Goal: Communication & Community: Ask a question

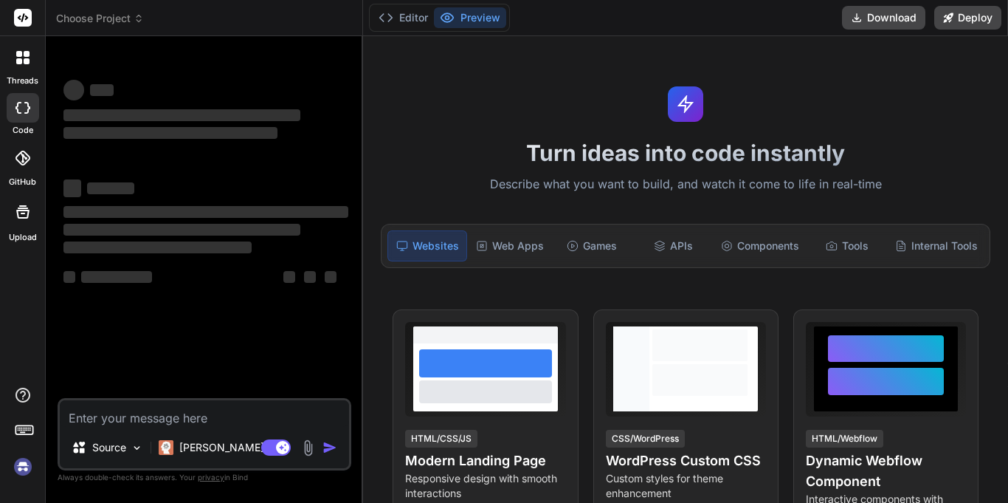
click at [257, 421] on textarea at bounding box center [204, 413] width 289 height 27
type textarea "x"
type textarea "t"
type textarea "x"
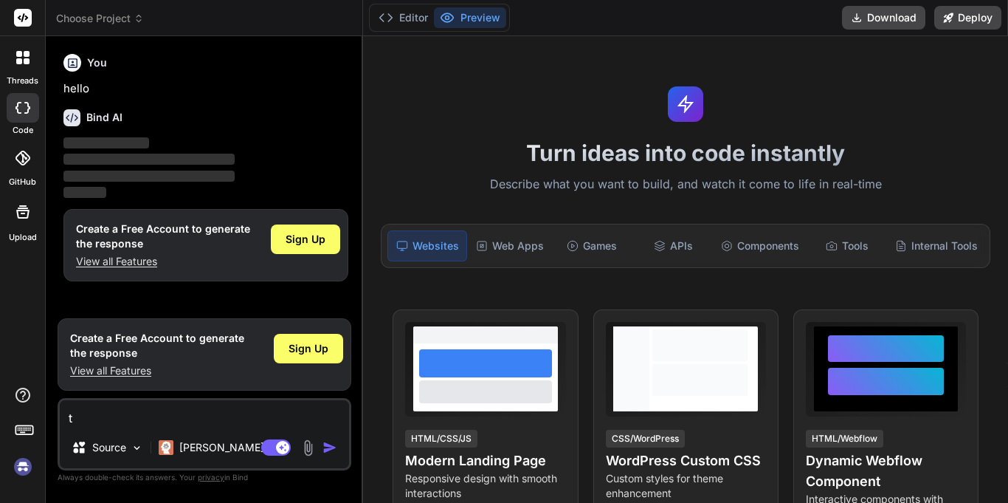
type textarea "te"
type textarea "x"
type textarea "tel"
type textarea "x"
type textarea "tell"
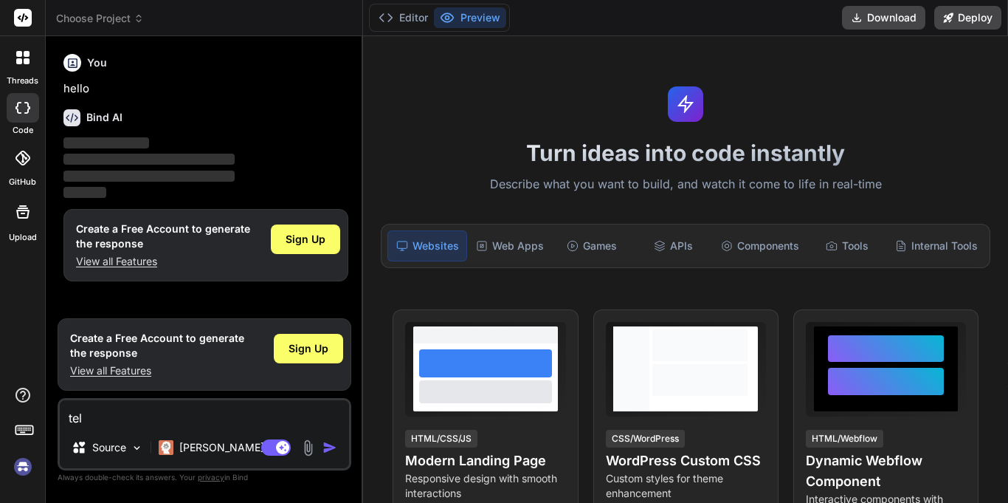
type textarea "x"
type textarea "tell"
type textarea "x"
type textarea "tell m"
type textarea "x"
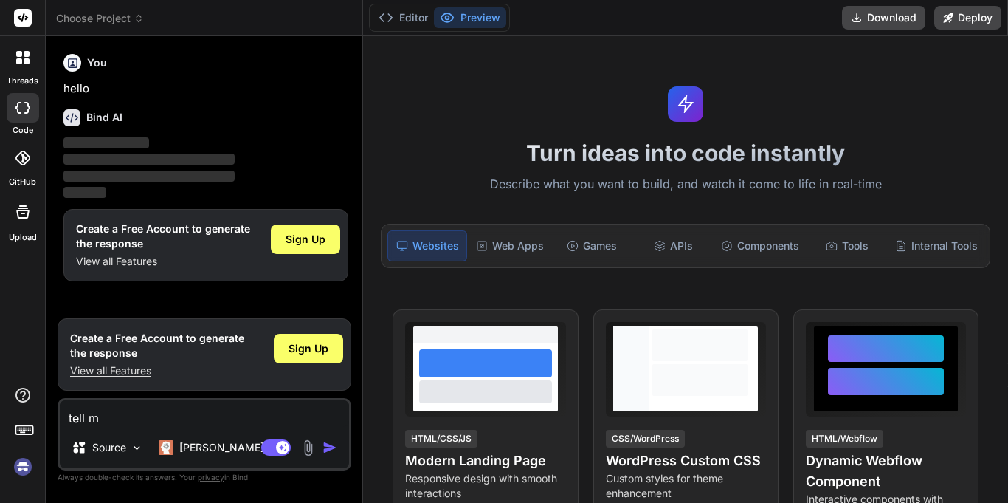
type textarea "tell me"
type textarea "x"
type textarea "tell me"
type textarea "x"
type textarea "tell me t"
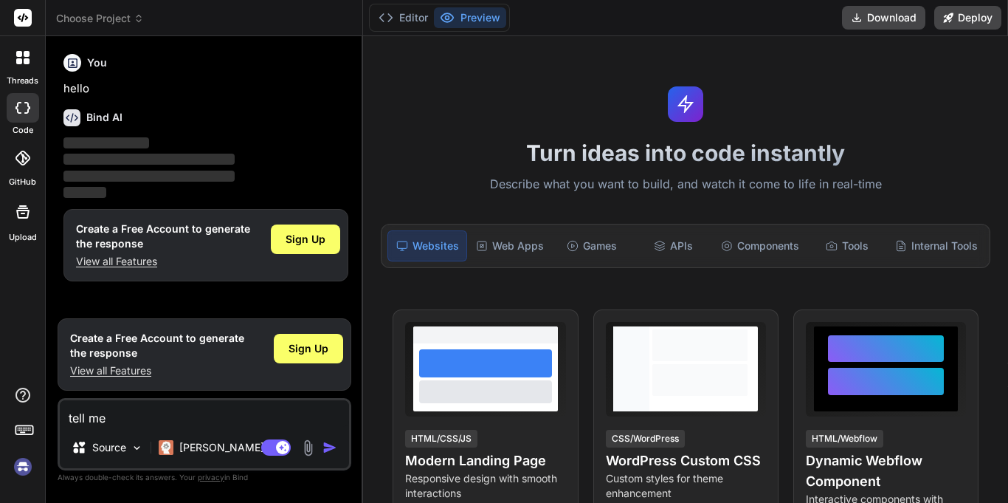
type textarea "x"
type textarea "tell me th"
type textarea "x"
type textarea "tell me thi"
type textarea "x"
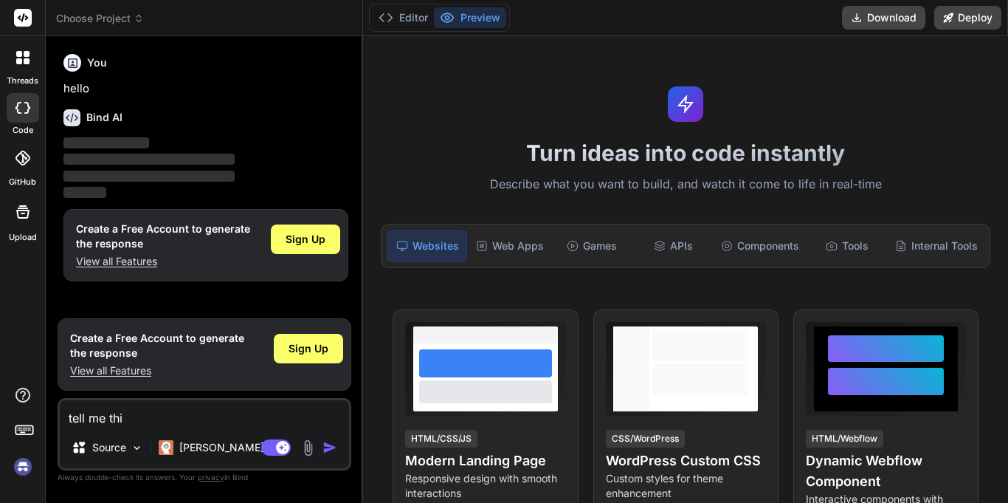
type textarea "tell me this"
type textarea "x"
type textarea "tell me this"
type textarea "x"
type textarea "tell me this i"
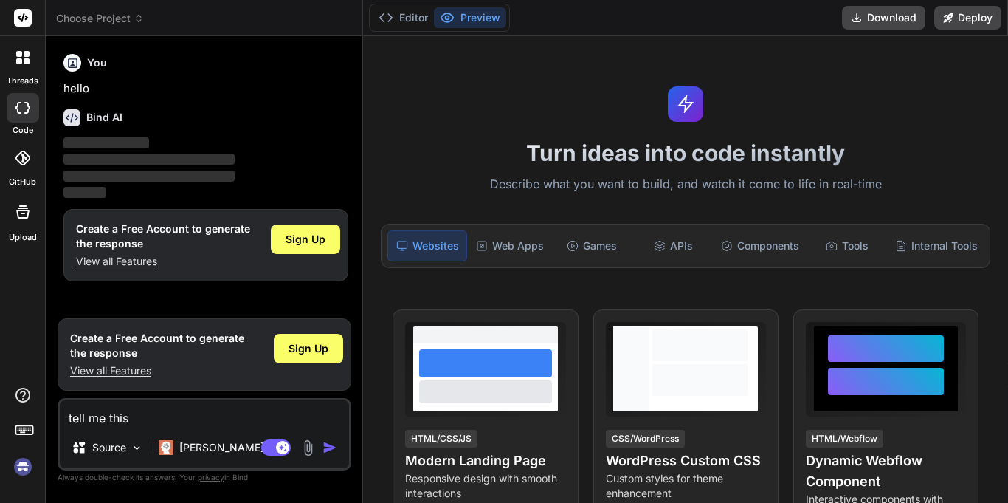
type textarea "x"
type textarea "tell me this in"
type textarea "x"
type textarea "tell me this in"
type textarea "x"
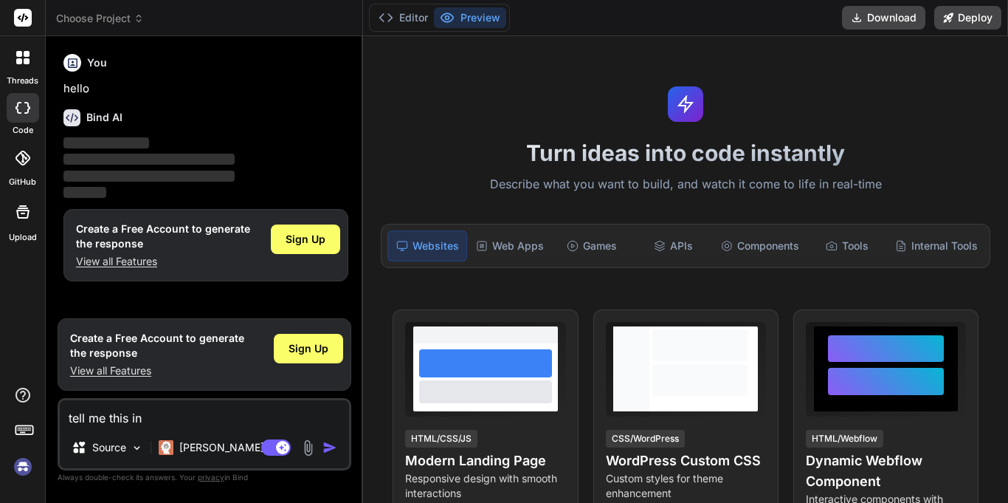
type textarea "tell me this in s"
type textarea "x"
type textarea "tell me this in si"
type textarea "x"
type textarea "tell me this in sin"
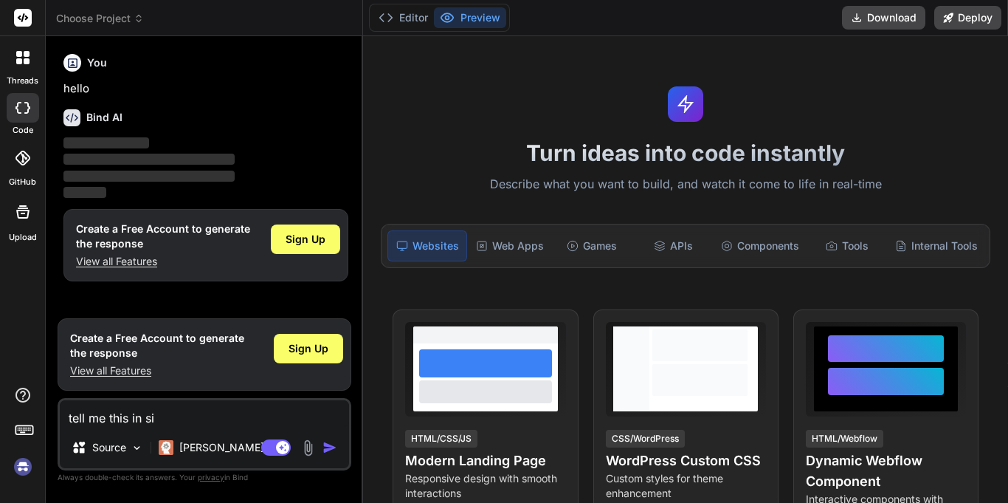
type textarea "x"
type textarea "tell me this in si"
type textarea "x"
type textarea "tell me this in sim"
type textarea "x"
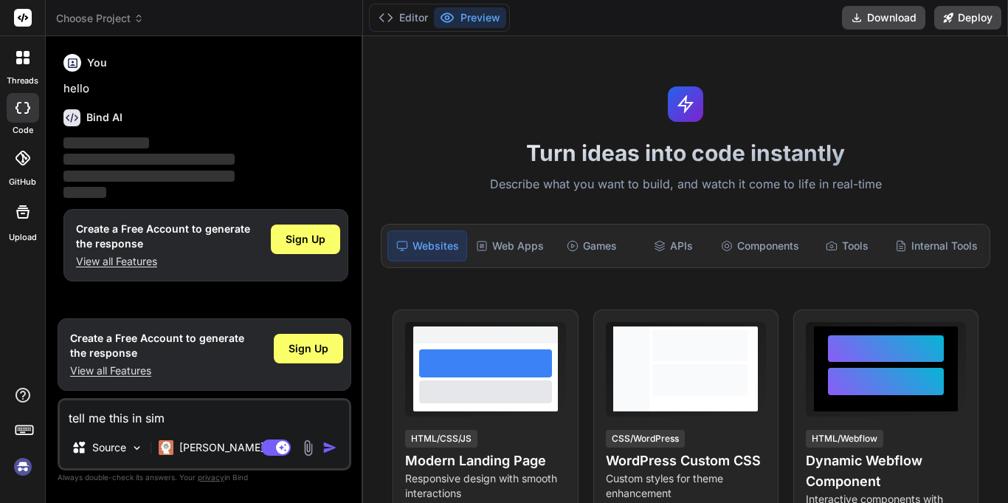
type textarea "tell me this in simp"
type textarea "x"
type textarea "tell me this in simpl"
type textarea "x"
type textarea "tell me this in simple"
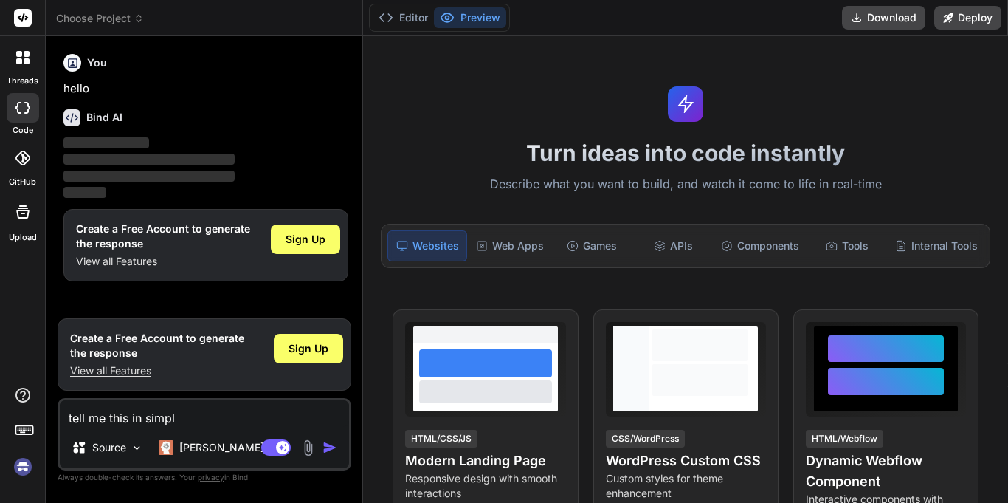
type textarea "x"
type textarea "tell me this in simple"
type textarea "x"
type textarea "tell me this in simple l"
type textarea "x"
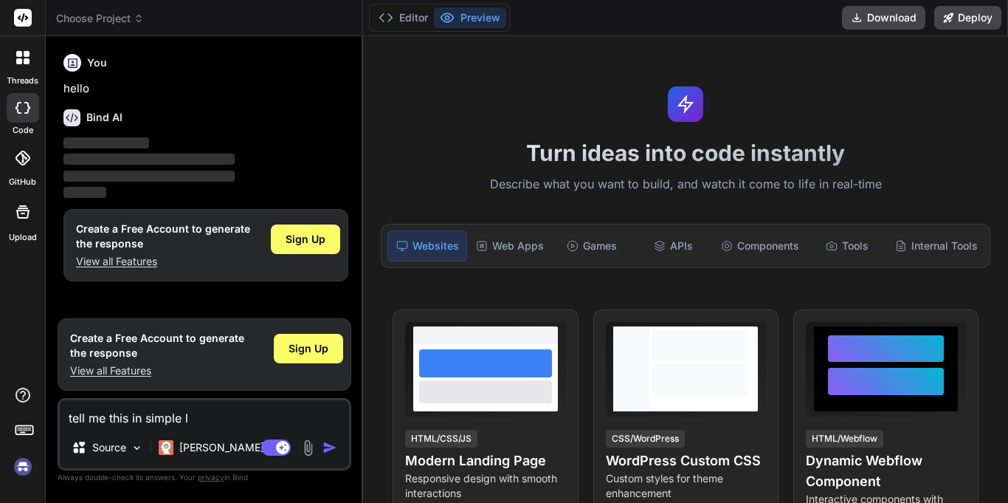
type textarea "tell me this in simple la"
type textarea "x"
type textarea "tell me this in simple lan"
type textarea "x"
type textarea "tell me this in simple lang"
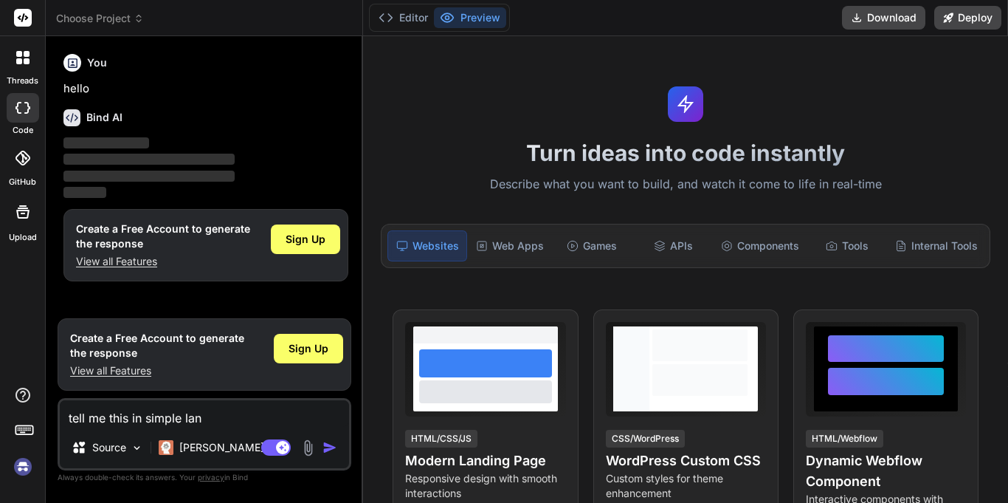
type textarea "x"
type textarea "tell me this in simple langu"
type textarea "x"
type textarea "tell me this in simple langua"
type textarea "x"
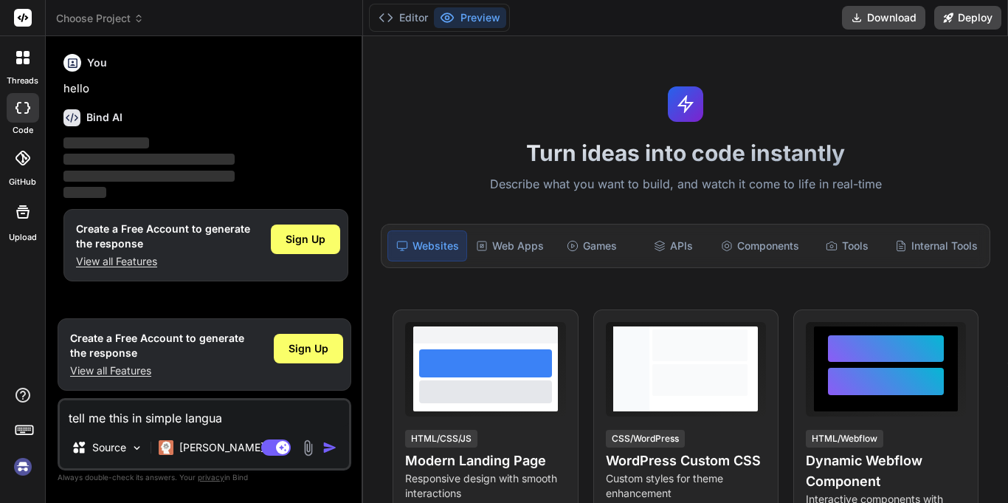
type textarea "tell me this in simple languag"
type textarea "x"
type textarea "tell me this in simple language"
type textarea "x"
type textarea "tell me this in simple language"
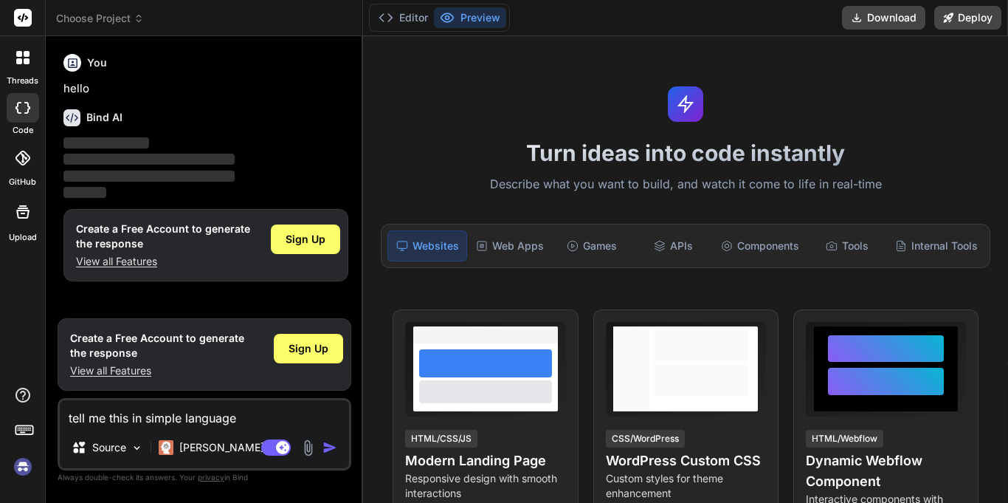
type textarea "x"
type textarea "tell me this in simple language ""
type textarea "x"
type textarea "tell me this in simple language """
type textarea "x"
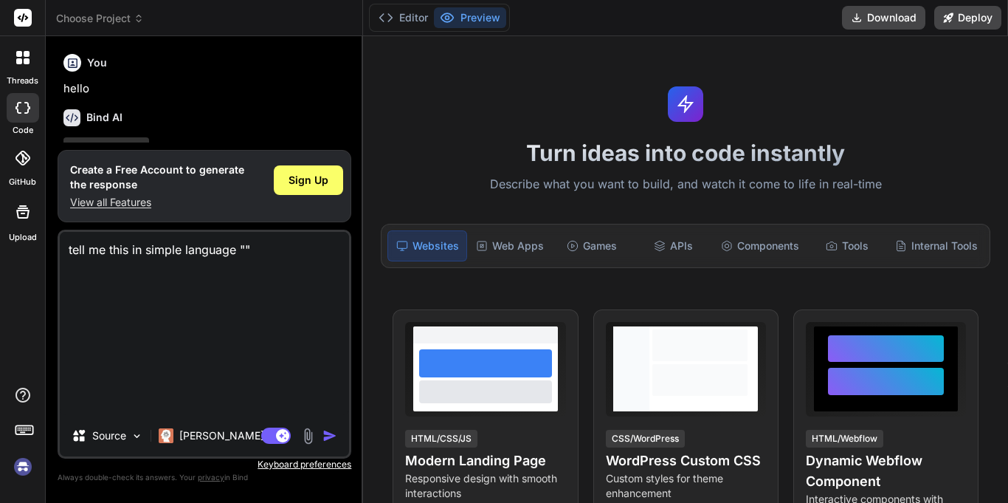
type textarea "tell me this in simple language "Users seem to be copying/pasting values from s…"
type textarea "x"
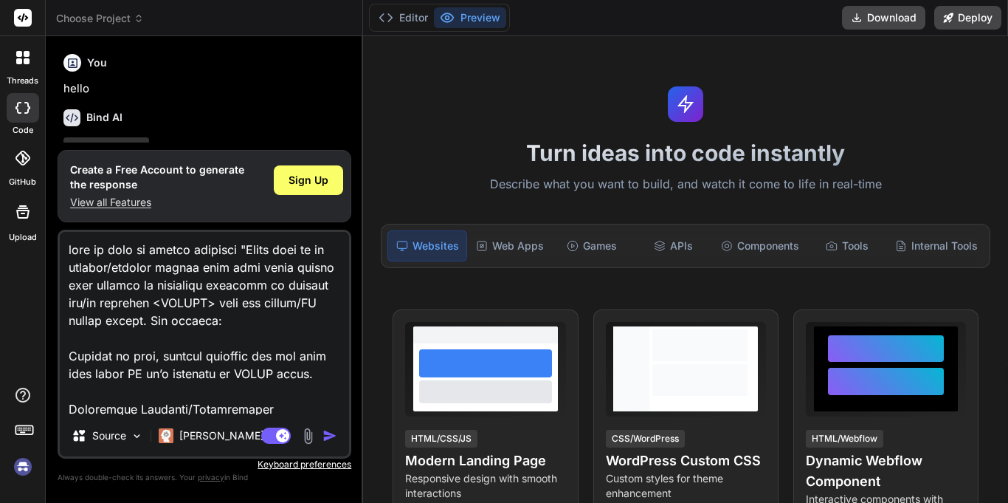
scroll to position [480, 0]
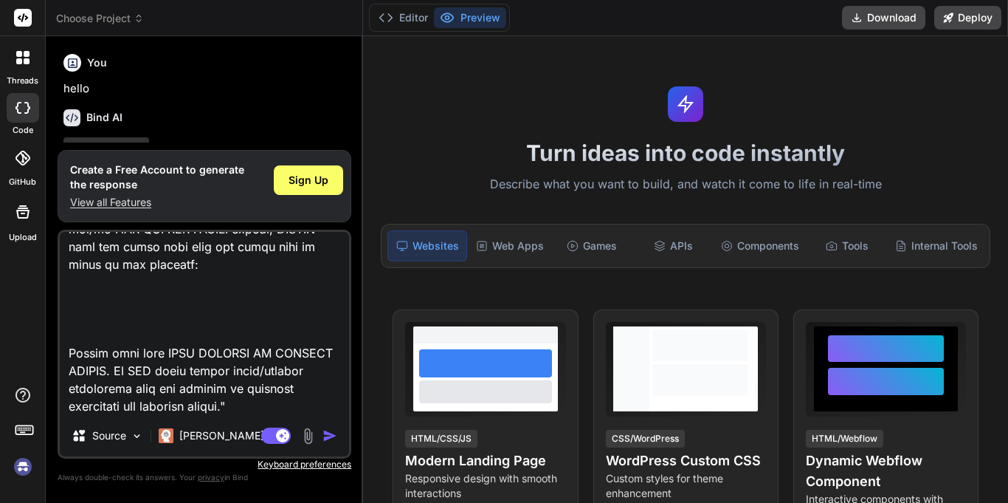
type textarea "tell me this in simple language "Users seem to be copying/pasting values from s…"
click at [323, 441] on img "button" at bounding box center [330, 435] width 15 height 15
click at [320, 185] on span "Sign Up" at bounding box center [309, 180] width 40 height 15
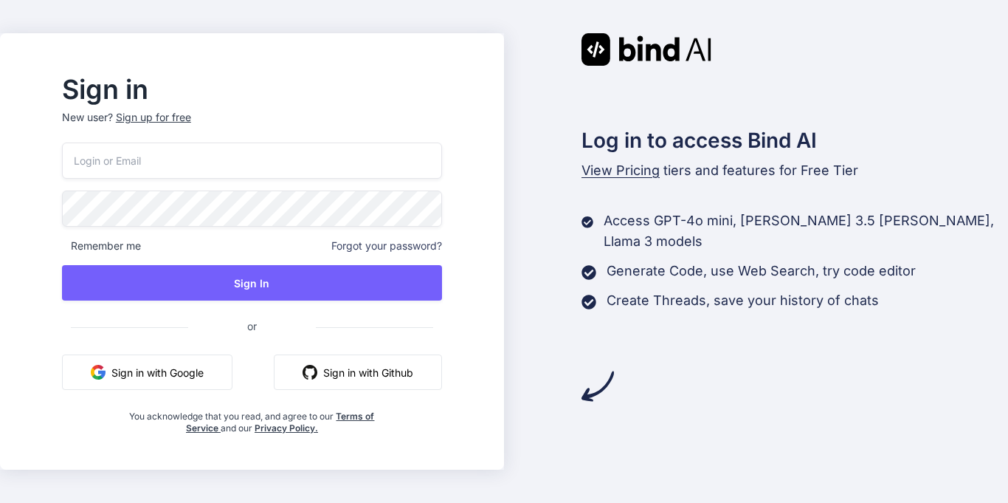
click at [153, 165] on input "email" at bounding box center [252, 160] width 380 height 36
paste input "[EMAIL_ADDRESS][DOMAIN_NAME]"
type input "[EMAIL_ADDRESS][DOMAIN_NAME]"
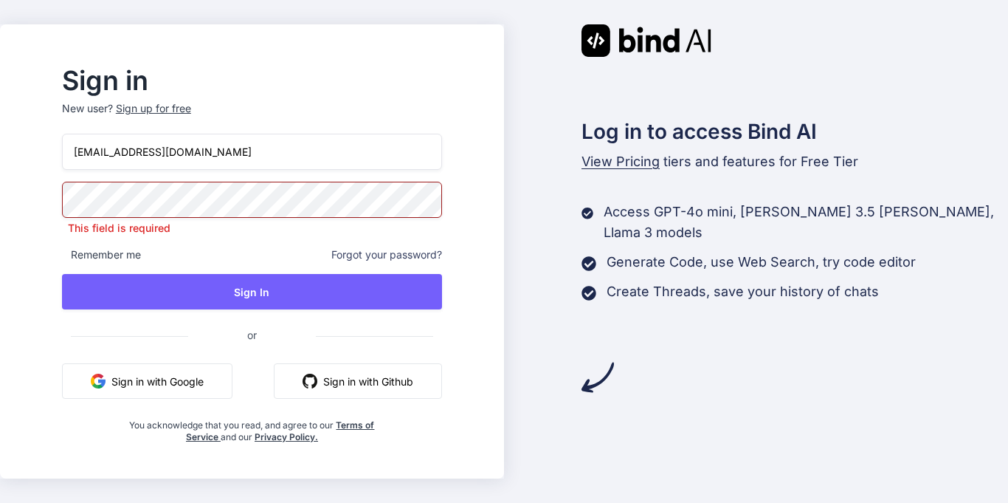
click at [163, 260] on div "[EMAIL_ADDRESS][DOMAIN_NAME] This field is required Remember me Forgot your pas…" at bounding box center [252, 288] width 380 height 309
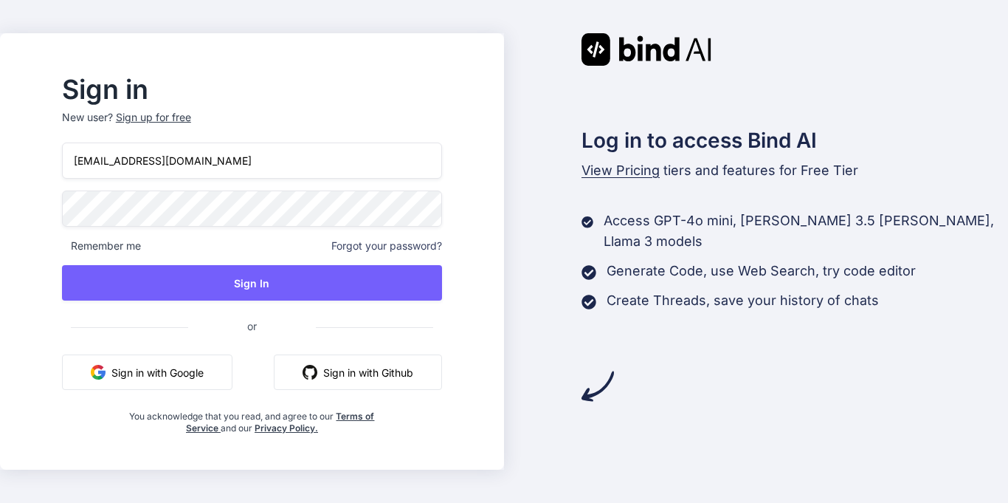
click at [141, 244] on span "Remember me" at bounding box center [101, 245] width 79 height 15
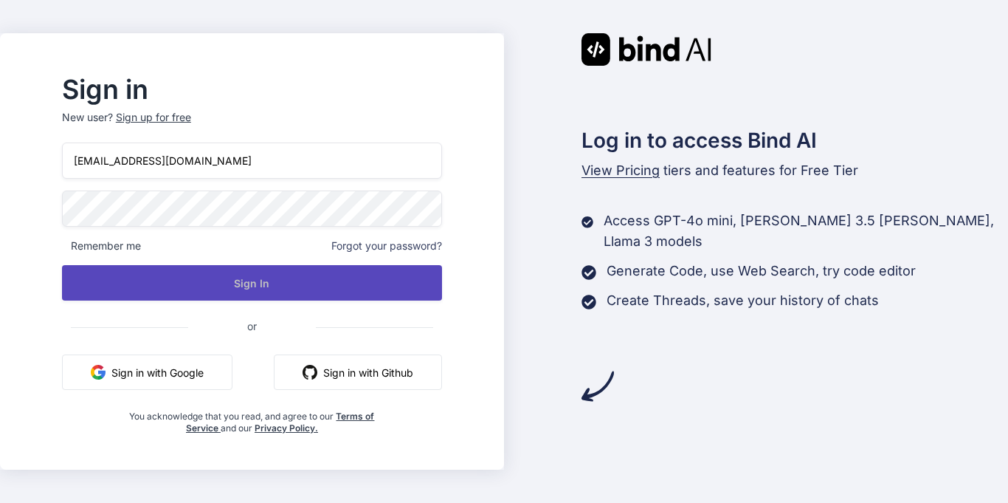
click at [195, 293] on button "Sign In" at bounding box center [252, 282] width 380 height 35
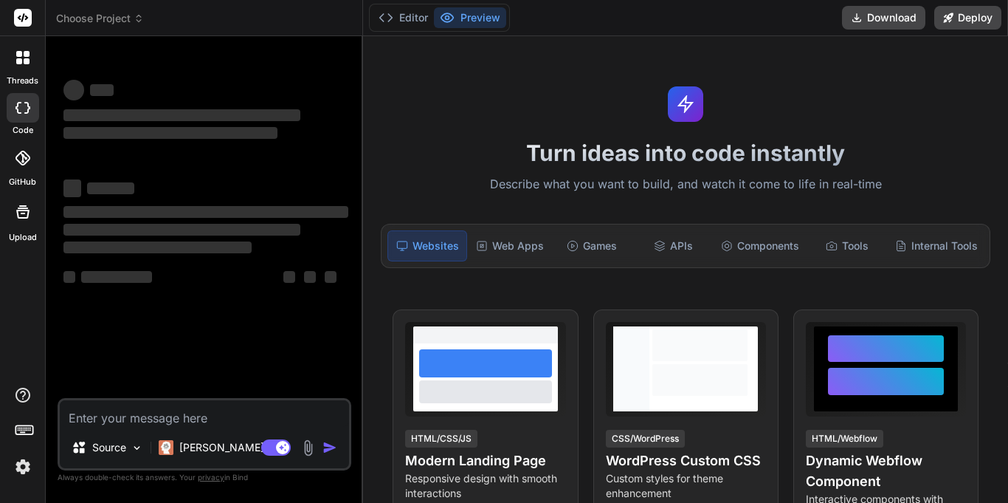
type textarea "x"
click at [205, 419] on textarea at bounding box center [204, 413] width 289 height 27
type textarea "h"
type textarea "x"
type textarea "hi"
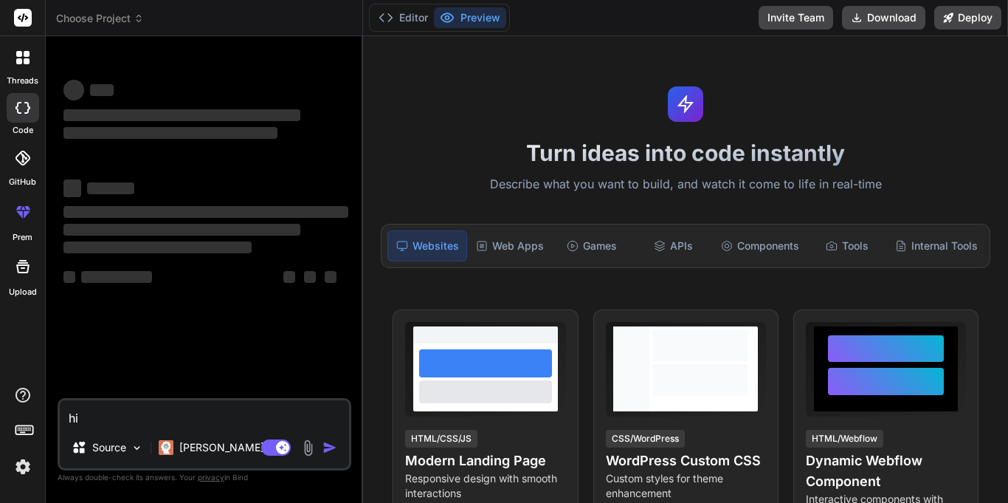
type textarea "x"
type textarea "hi\"
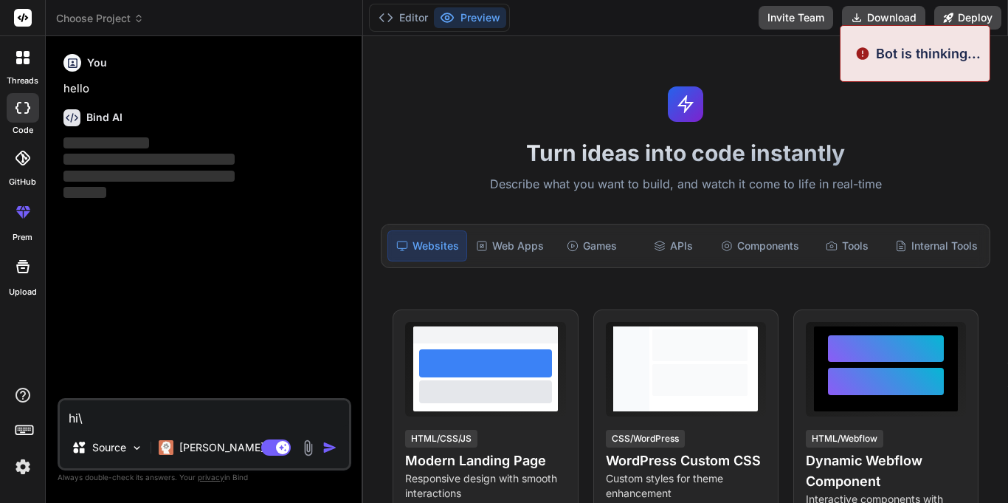
type textarea "x"
type textarea "hi"
type textarea "x"
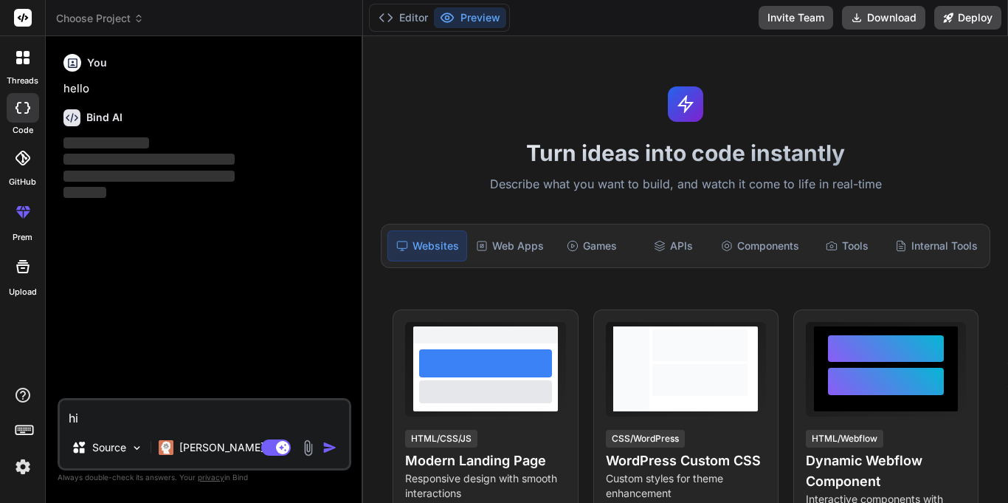
type textarea "hi"
click at [327, 449] on img "button" at bounding box center [330, 447] width 15 height 15
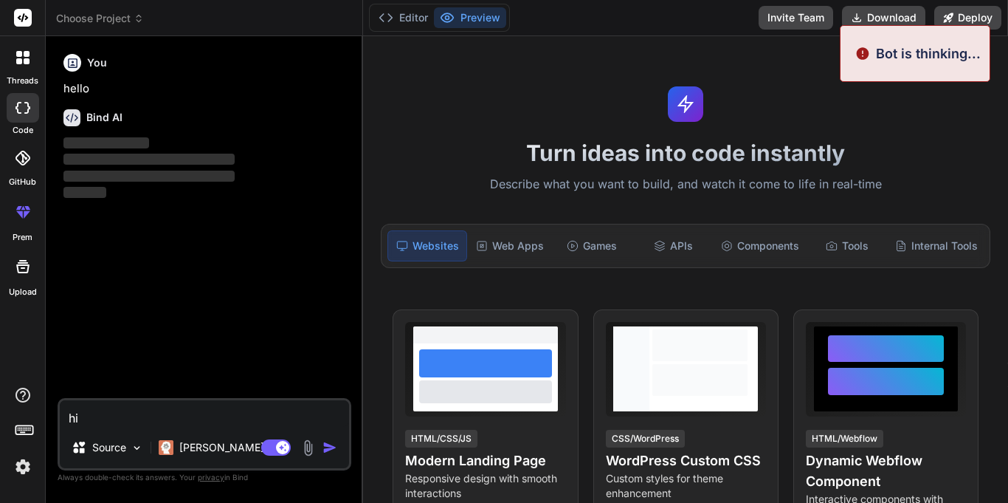
click at [327, 449] on img "button" at bounding box center [330, 447] width 15 height 15
click at [326, 449] on img "button" at bounding box center [330, 447] width 15 height 15
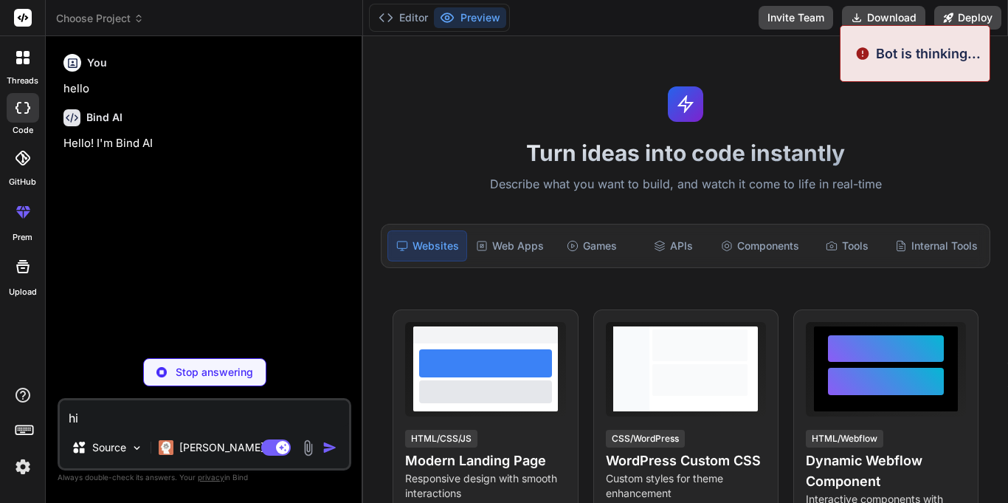
type textarea "x"
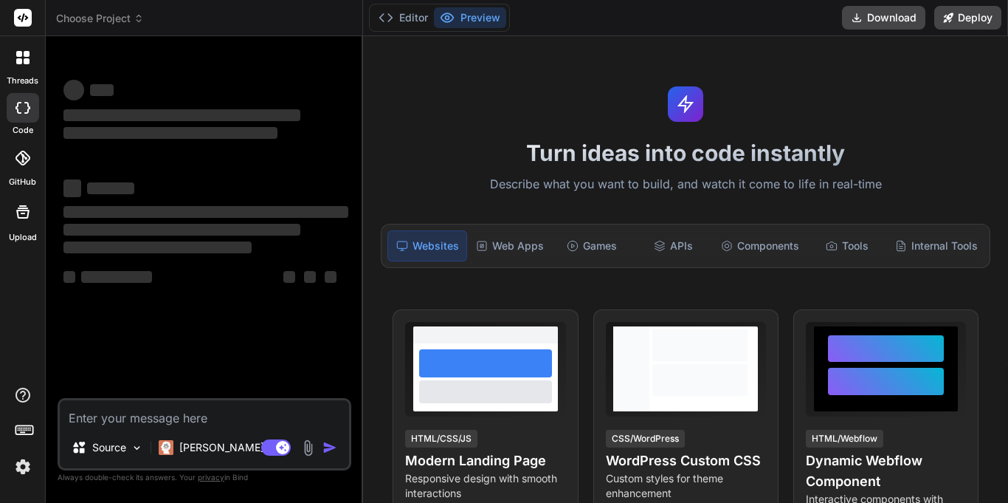
click at [187, 419] on textarea at bounding box center [204, 413] width 289 height 27
type textarea "x"
type textarea "h"
type textarea "x"
type textarea "hi"
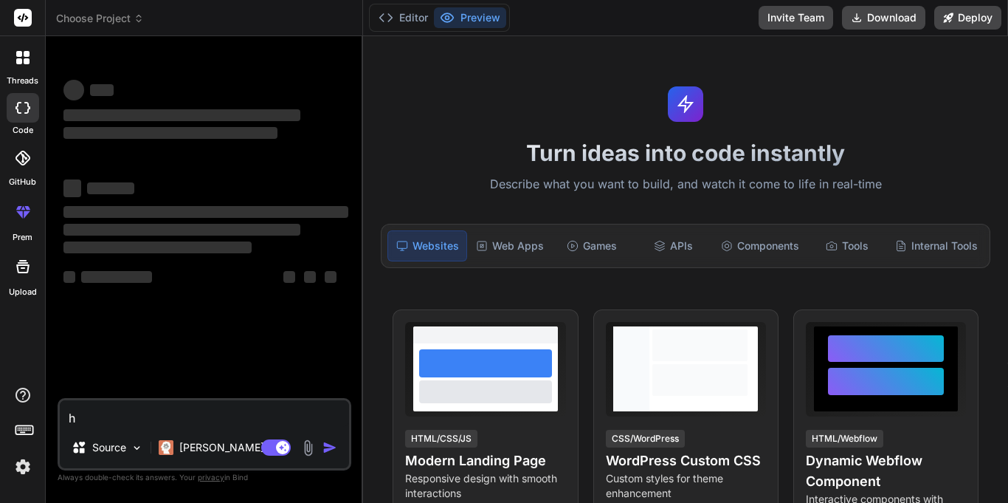
type textarea "x"
type textarea "hi"
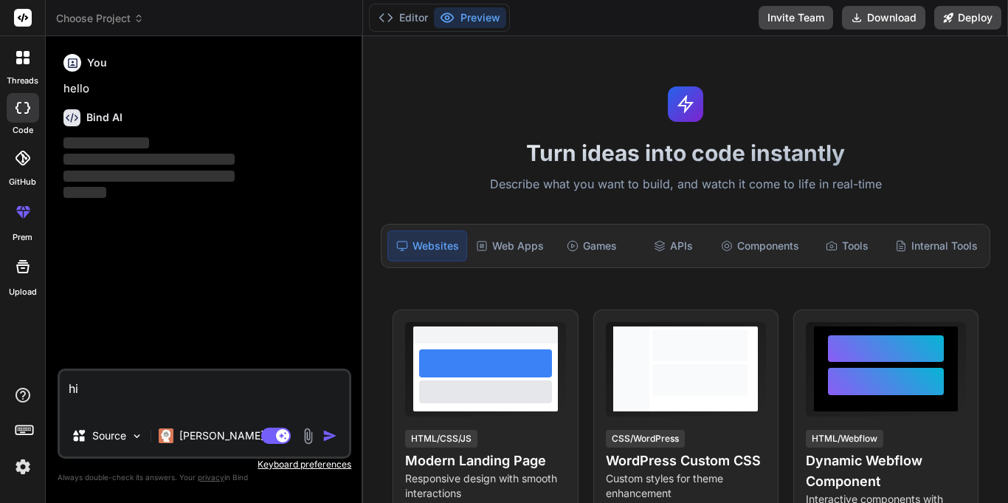
type textarea "x"
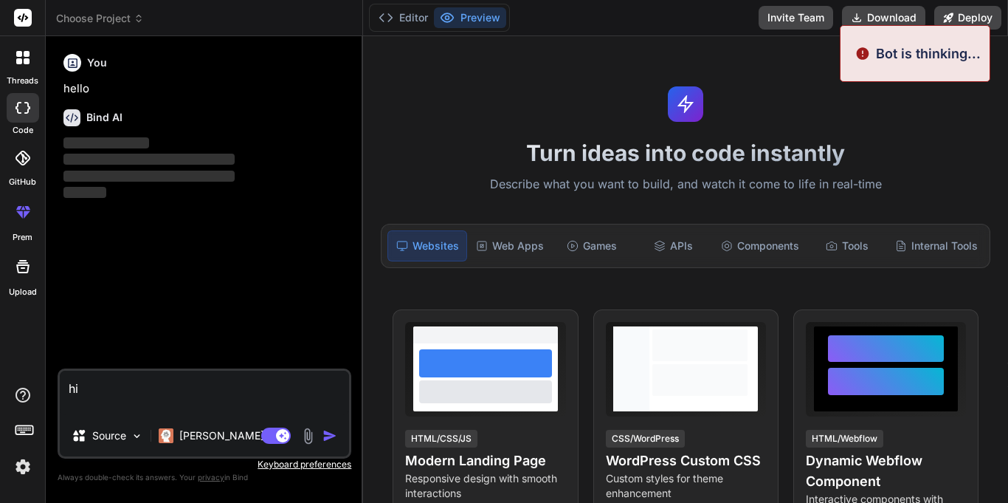
type textarea "hi"
click at [329, 439] on img "button" at bounding box center [330, 435] width 15 height 15
click at [328, 438] on img "button" at bounding box center [330, 435] width 15 height 15
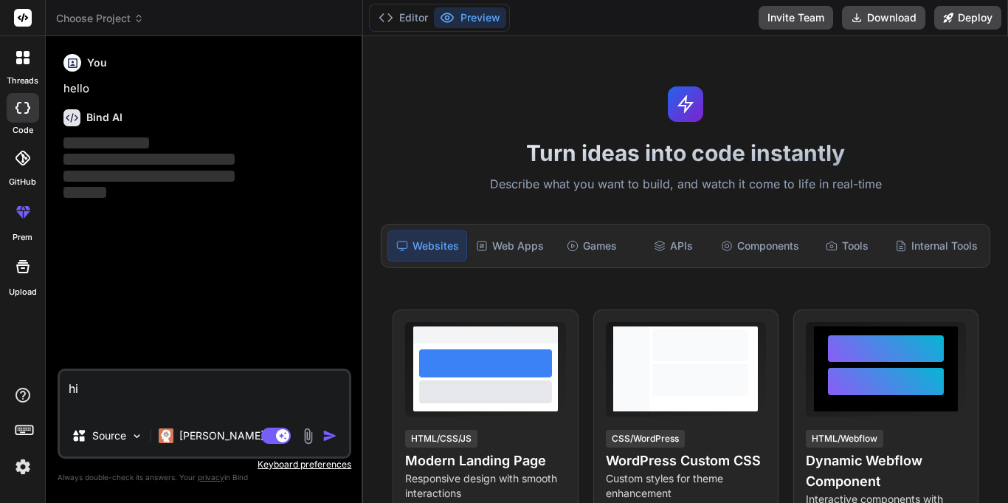
click at [334, 434] on img "button" at bounding box center [330, 435] width 15 height 15
